Goal: Transaction & Acquisition: Obtain resource

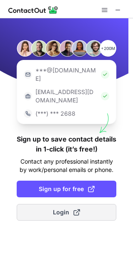
click at [53, 208] on span "Login" at bounding box center [66, 212] width 27 height 8
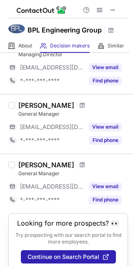
scroll to position [64, 0]
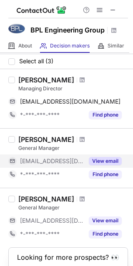
scroll to position [64, 0]
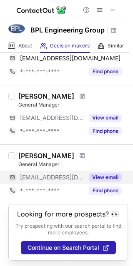
click at [101, 176] on button "View email" at bounding box center [105, 177] width 33 height 8
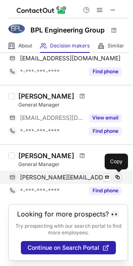
click at [117, 177] on span at bounding box center [117, 177] width 7 height 7
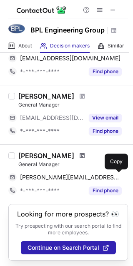
click at [79, 152] on span at bounding box center [81, 155] width 5 height 7
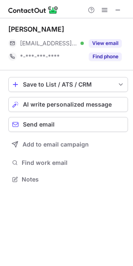
scroll to position [173, 133]
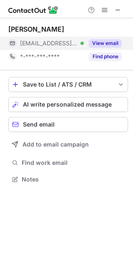
click at [115, 46] on button "View email" at bounding box center [105, 43] width 33 height 8
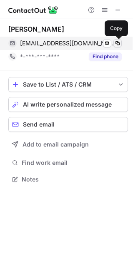
click at [116, 44] on span at bounding box center [117, 43] width 7 height 7
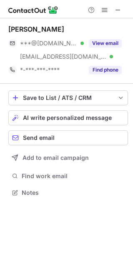
scroll to position [186, 133]
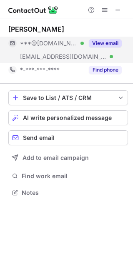
click at [104, 44] on button "View email" at bounding box center [105, 43] width 33 height 8
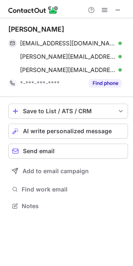
scroll to position [200, 133]
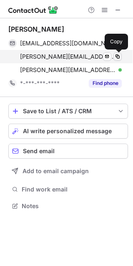
click at [120, 58] on span at bounding box center [117, 56] width 7 height 7
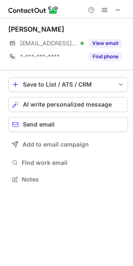
scroll to position [173, 133]
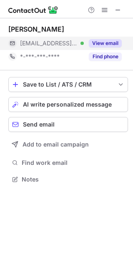
drag, startPoint x: 109, startPoint y: 46, endPoint x: 104, endPoint y: 46, distance: 5.4
click at [109, 46] on button "View email" at bounding box center [105, 43] width 33 height 8
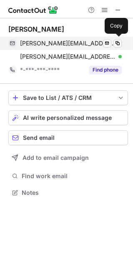
scroll to position [186, 133]
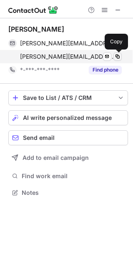
click at [116, 54] on span at bounding box center [117, 56] width 7 height 7
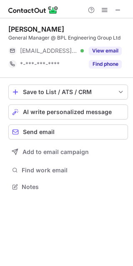
scroll to position [180, 133]
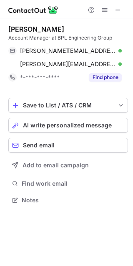
scroll to position [194, 133]
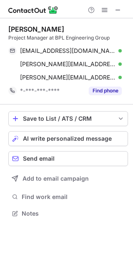
scroll to position [207, 133]
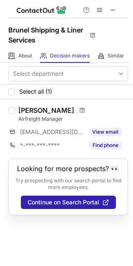
click at [79, 110] on span at bounding box center [81, 110] width 5 height 7
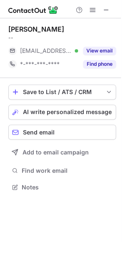
scroll to position [180, 133]
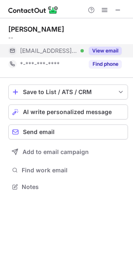
click at [108, 50] on button "View email" at bounding box center [105, 51] width 33 height 8
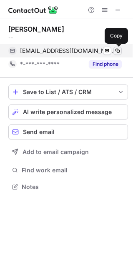
click at [118, 52] on span at bounding box center [117, 50] width 7 height 7
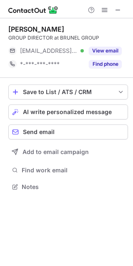
scroll to position [180, 133]
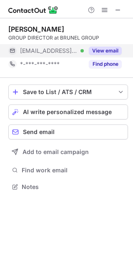
click at [106, 51] on button "View email" at bounding box center [105, 51] width 33 height 8
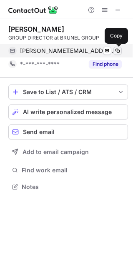
click at [121, 51] on button at bounding box center [117, 51] width 8 height 8
click at [118, 49] on span at bounding box center [117, 50] width 7 height 7
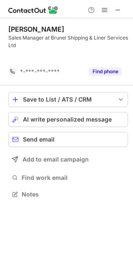
scroll to position [175, 133]
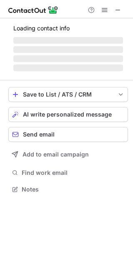
scroll to position [4, 4]
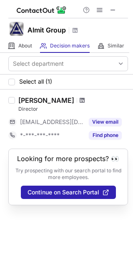
click at [79, 97] on span at bounding box center [81, 100] width 5 height 7
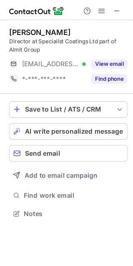
scroll to position [188, 133]
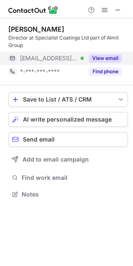
click at [111, 60] on button "View email" at bounding box center [105, 58] width 33 height 8
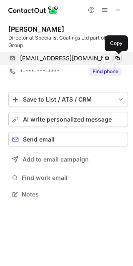
click at [120, 60] on span at bounding box center [117, 58] width 7 height 7
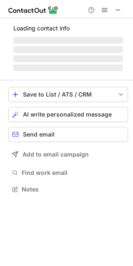
scroll to position [4, 4]
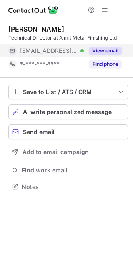
click at [119, 56] on div "View email" at bounding box center [103, 50] width 38 height 13
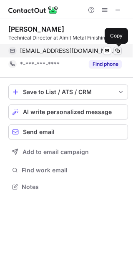
click at [117, 54] on button at bounding box center [117, 51] width 8 height 8
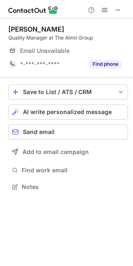
scroll to position [4, 4]
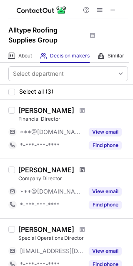
click at [79, 170] on span at bounding box center [81, 169] width 5 height 7
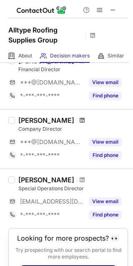
scroll to position [74, 0]
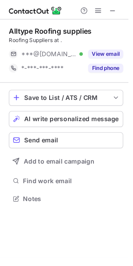
scroll to position [180, 133]
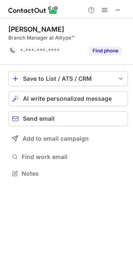
scroll to position [167, 133]
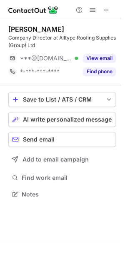
scroll to position [188, 133]
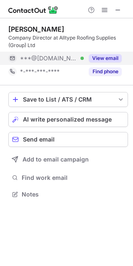
click at [106, 57] on button "View email" at bounding box center [105, 58] width 33 height 8
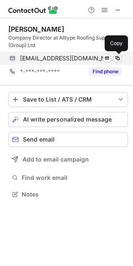
click at [116, 56] on span at bounding box center [117, 58] width 7 height 7
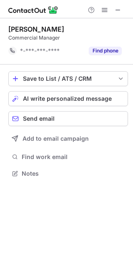
scroll to position [167, 133]
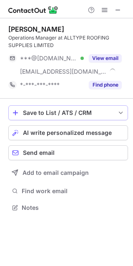
scroll to position [201, 133]
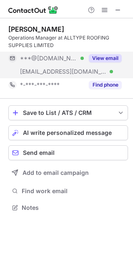
click at [113, 56] on button "View email" at bounding box center [105, 58] width 33 height 8
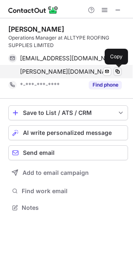
click at [120, 72] on span at bounding box center [117, 71] width 7 height 7
click at [121, 71] on button at bounding box center [117, 71] width 8 height 8
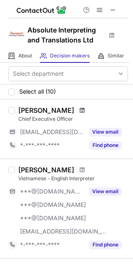
click at [79, 110] on span at bounding box center [81, 110] width 5 height 7
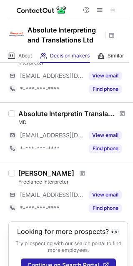
scroll to position [582, 0]
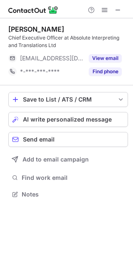
scroll to position [188, 133]
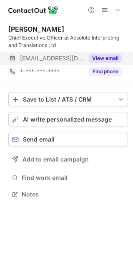
click at [110, 57] on button "View email" at bounding box center [105, 58] width 33 height 8
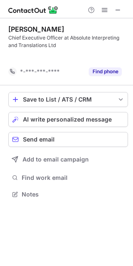
scroll to position [175, 133]
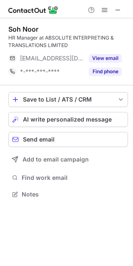
scroll to position [188, 133]
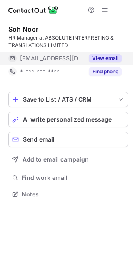
click at [104, 52] on div "View email" at bounding box center [103, 58] width 38 height 13
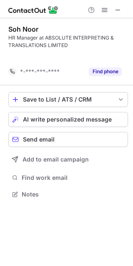
scroll to position [175, 133]
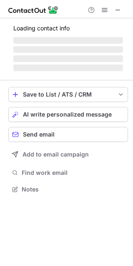
scroll to position [201, 133]
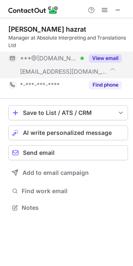
click at [111, 58] on button "View email" at bounding box center [105, 58] width 33 height 8
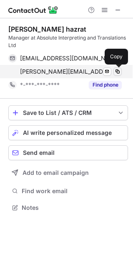
click at [119, 73] on span at bounding box center [117, 71] width 7 height 7
click at [118, 73] on span at bounding box center [117, 71] width 7 height 7
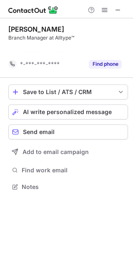
scroll to position [167, 133]
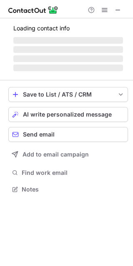
scroll to position [4, 4]
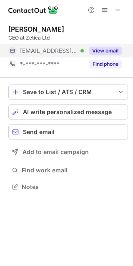
click at [109, 46] on div "View email" at bounding box center [103, 50] width 38 height 13
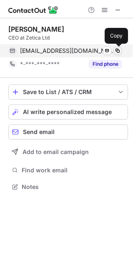
click at [117, 51] on span at bounding box center [117, 50] width 7 height 7
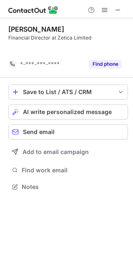
scroll to position [167, 133]
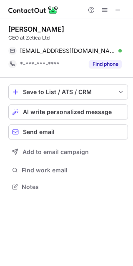
scroll to position [180, 133]
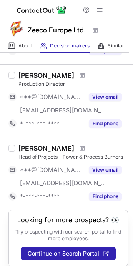
scroll to position [585, 0]
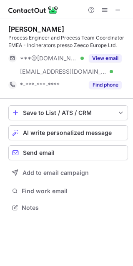
scroll to position [201, 133]
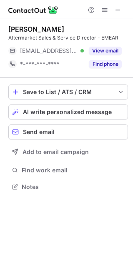
scroll to position [180, 133]
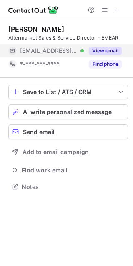
click at [110, 52] on button "View email" at bounding box center [105, 51] width 33 height 8
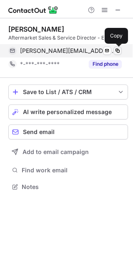
click at [118, 52] on span at bounding box center [117, 50] width 7 height 7
click at [116, 50] on span at bounding box center [117, 50] width 7 height 7
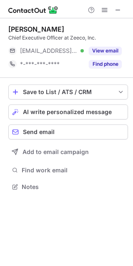
scroll to position [180, 133]
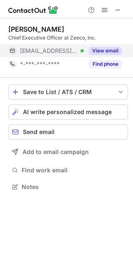
click at [106, 51] on button "View email" at bounding box center [105, 51] width 33 height 8
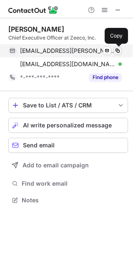
click at [120, 52] on span at bounding box center [117, 50] width 7 height 7
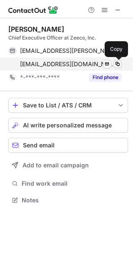
click at [118, 64] on span at bounding box center [117, 64] width 7 height 7
click at [120, 64] on span at bounding box center [117, 64] width 7 height 7
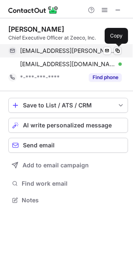
click at [120, 49] on span at bounding box center [117, 50] width 7 height 7
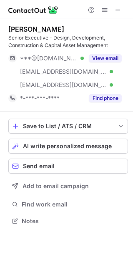
scroll to position [215, 133]
